Goal: Navigation & Orientation: Understand site structure

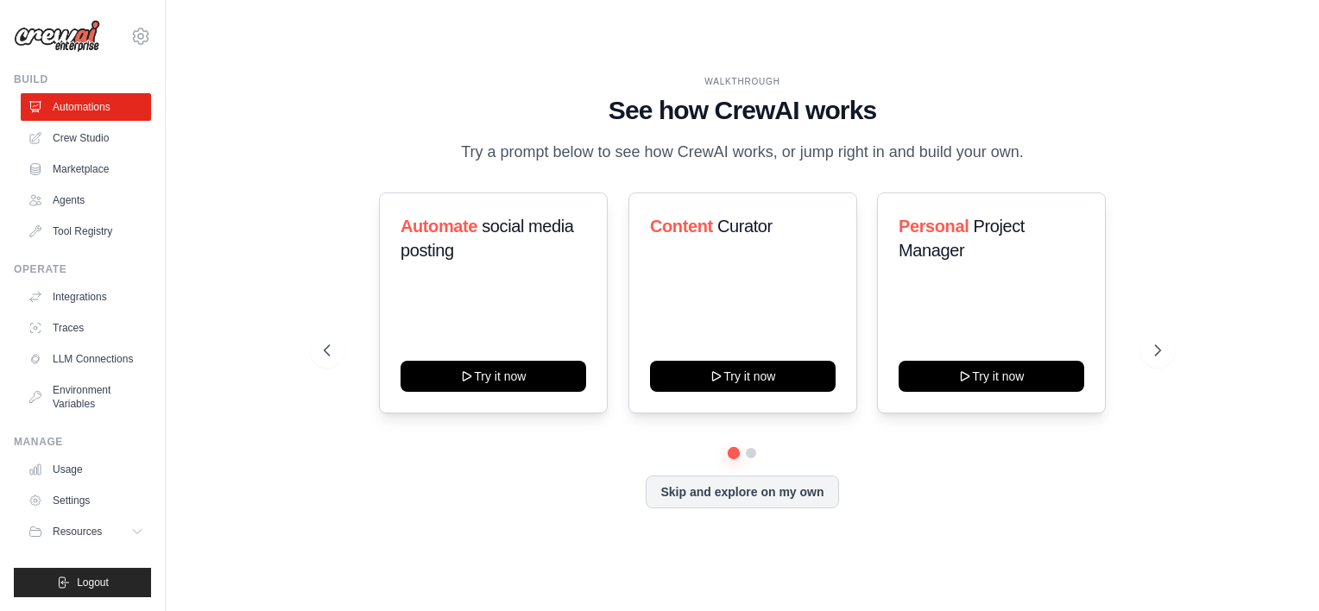
click at [134, 535] on icon at bounding box center [137, 532] width 14 height 14
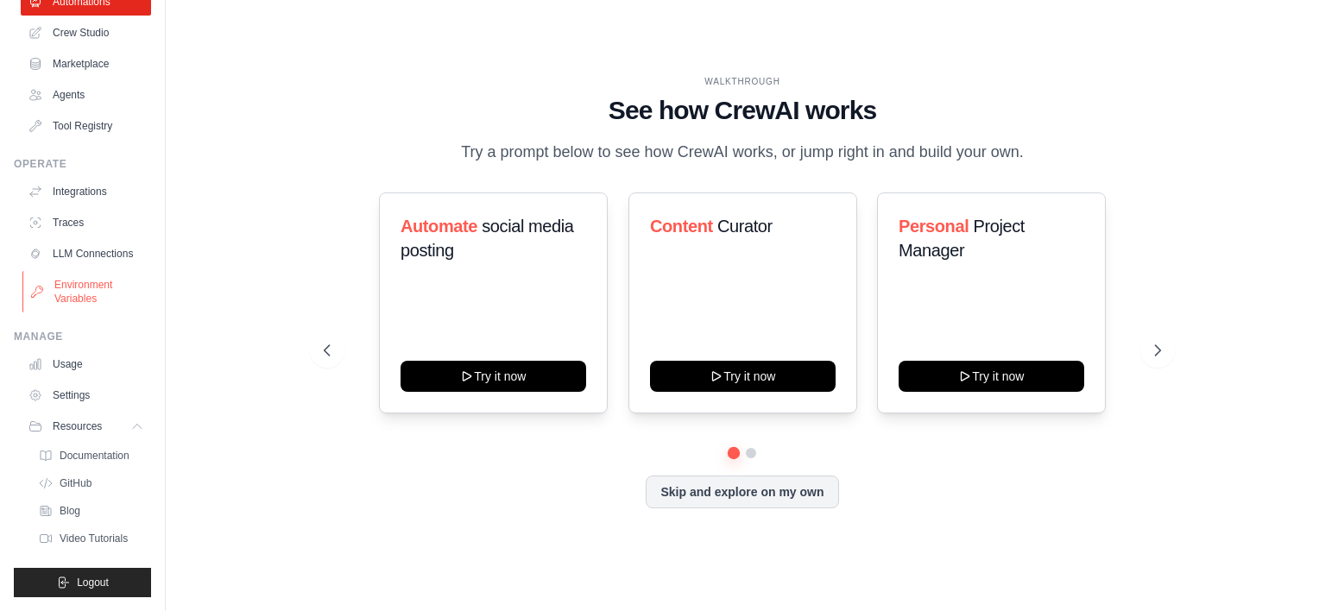
scroll to position [118, 0]
click at [132, 428] on icon at bounding box center [139, 427] width 14 height 14
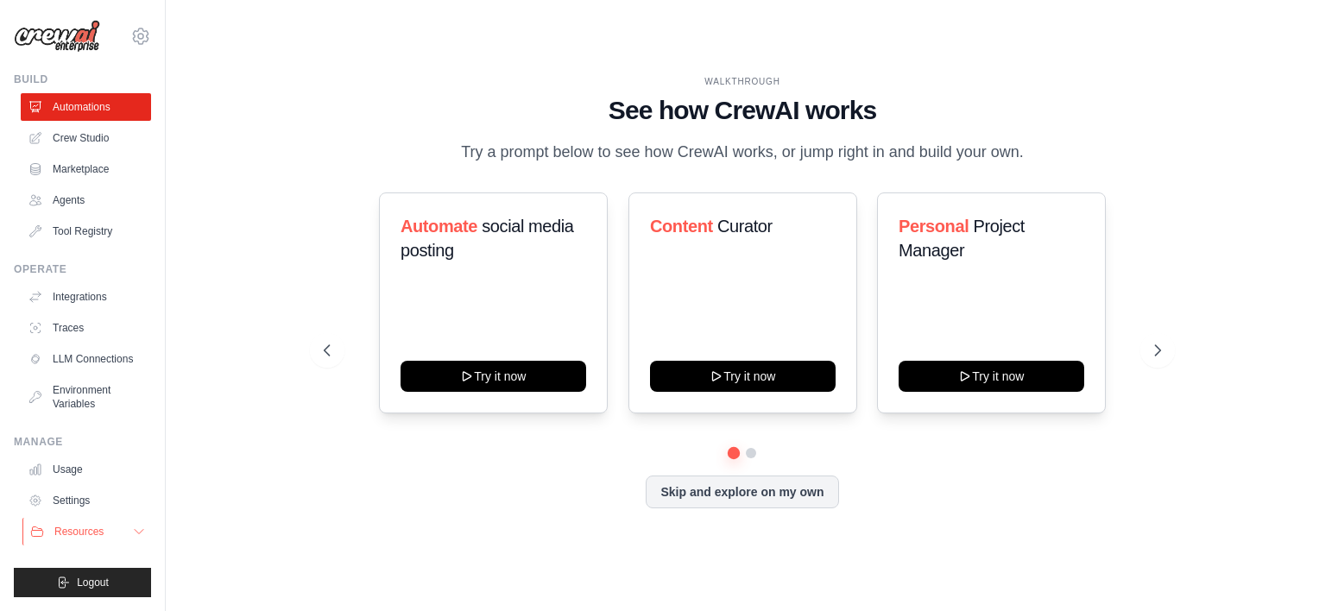
scroll to position [0, 0]
click at [777, 489] on button "Skip and explore on my own" at bounding box center [742, 490] width 193 height 33
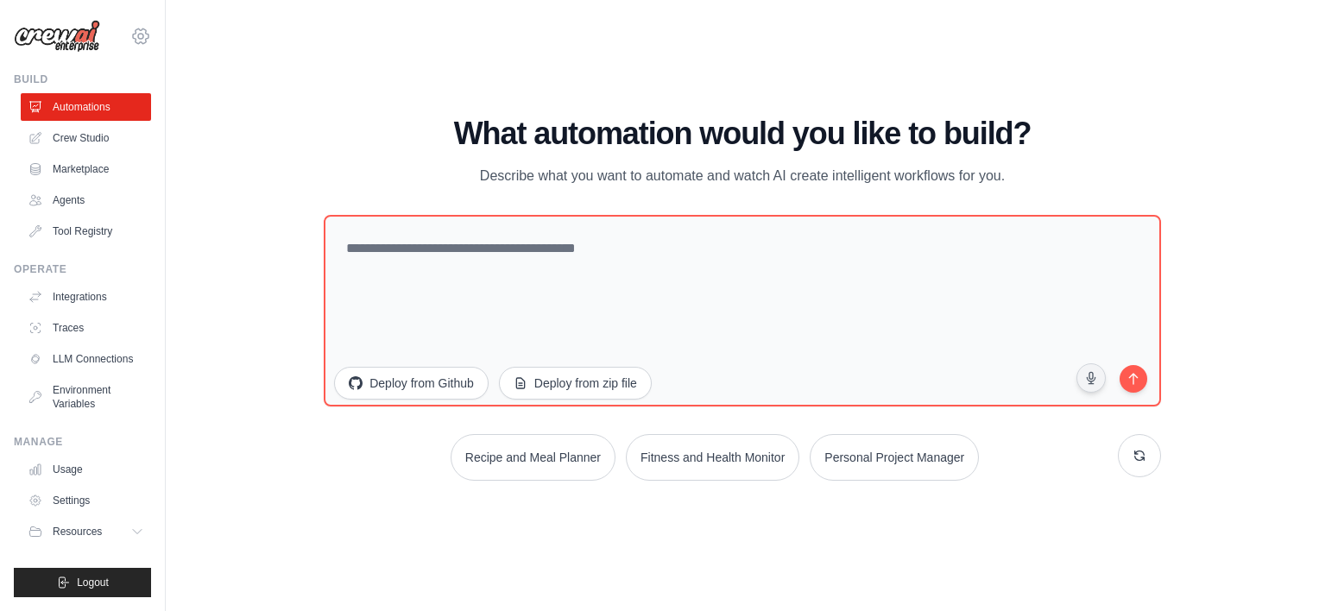
click at [136, 38] on icon at bounding box center [140, 36] width 21 height 21
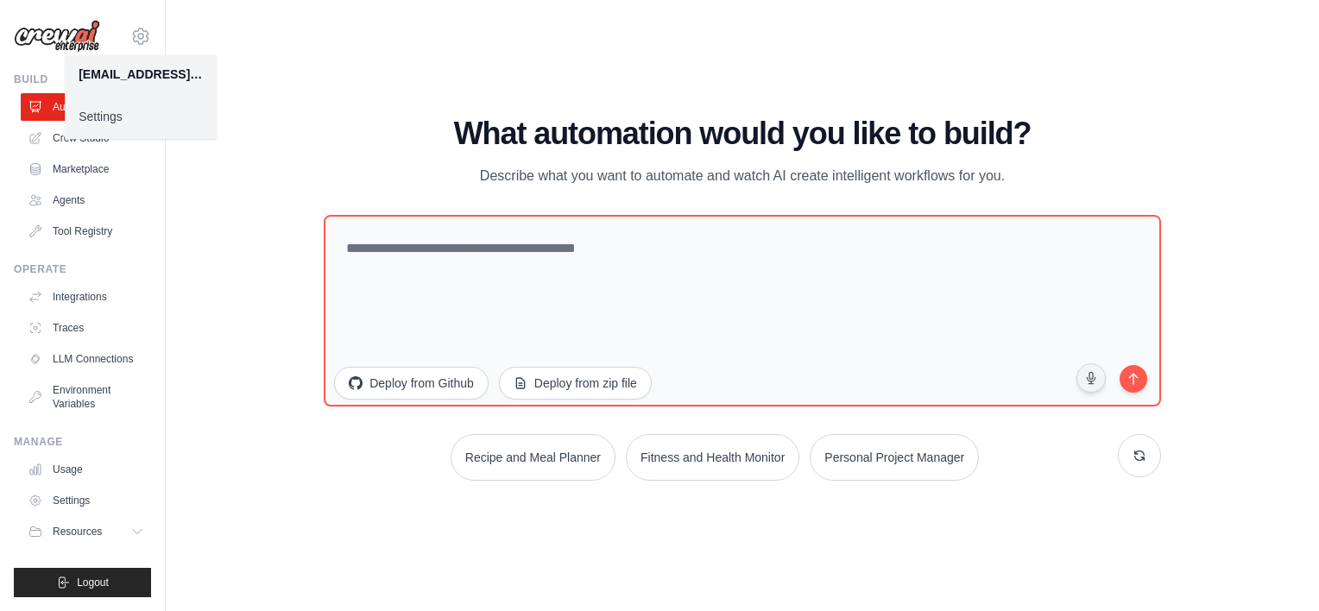
click at [311, 55] on div "WALKTHROUGH See how [PERSON_NAME] works Try a prompt below to see how [PERSON_N…" at bounding box center [742, 305] width 1098 height 577
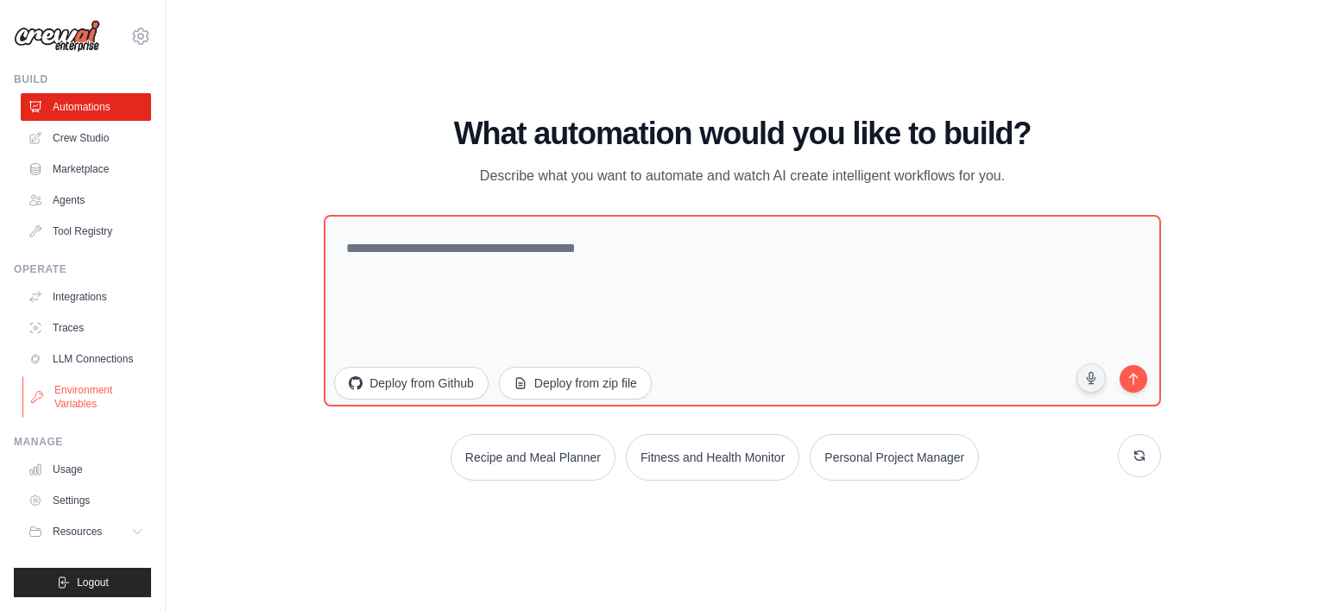
click at [93, 396] on link "Environment Variables" at bounding box center [87, 396] width 130 height 41
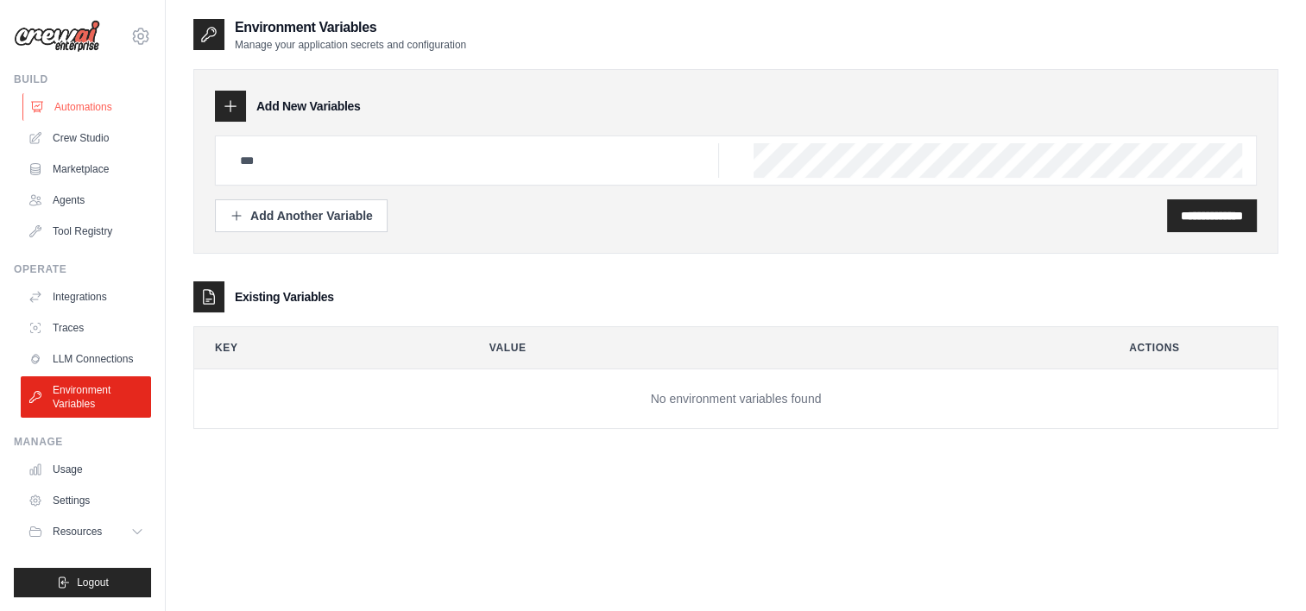
click at [80, 103] on link "Automations" at bounding box center [87, 107] width 130 height 28
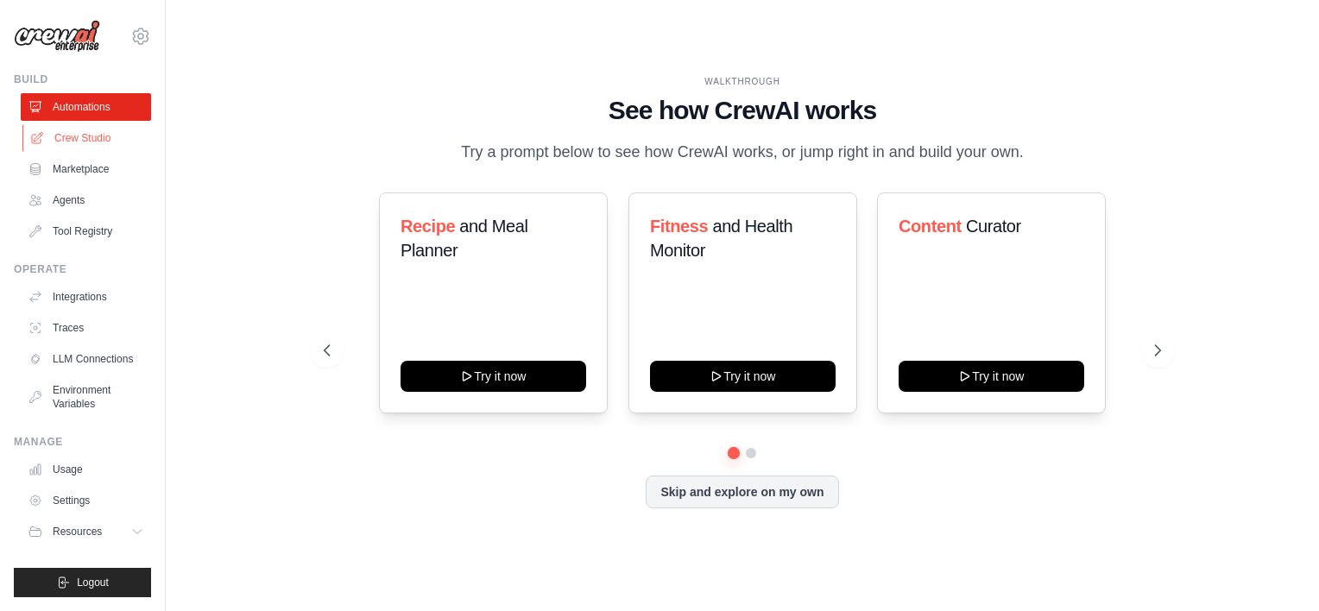
click at [85, 137] on link "Crew Studio" at bounding box center [87, 138] width 130 height 28
